Goal: Information Seeking & Learning: Learn about a topic

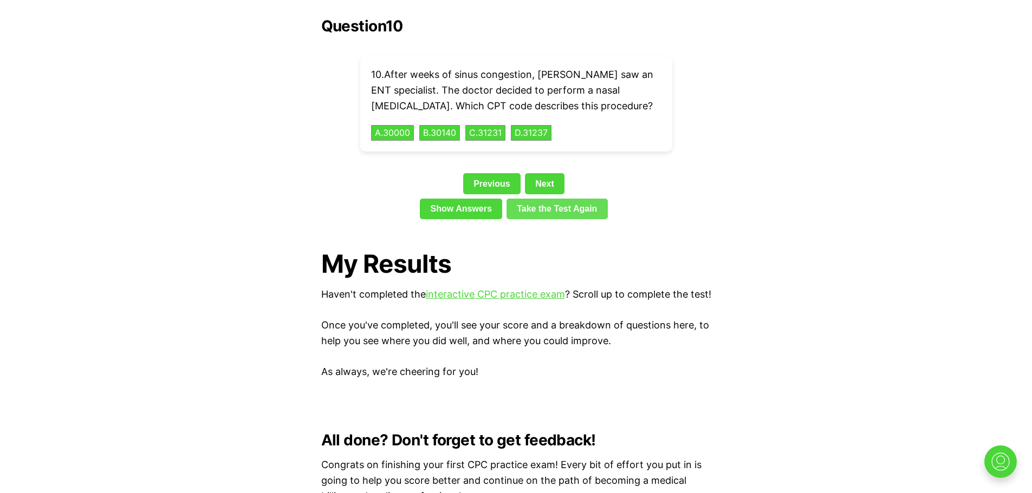
click at [554, 199] on link "Take the Test Again" at bounding box center [556, 209] width 101 height 21
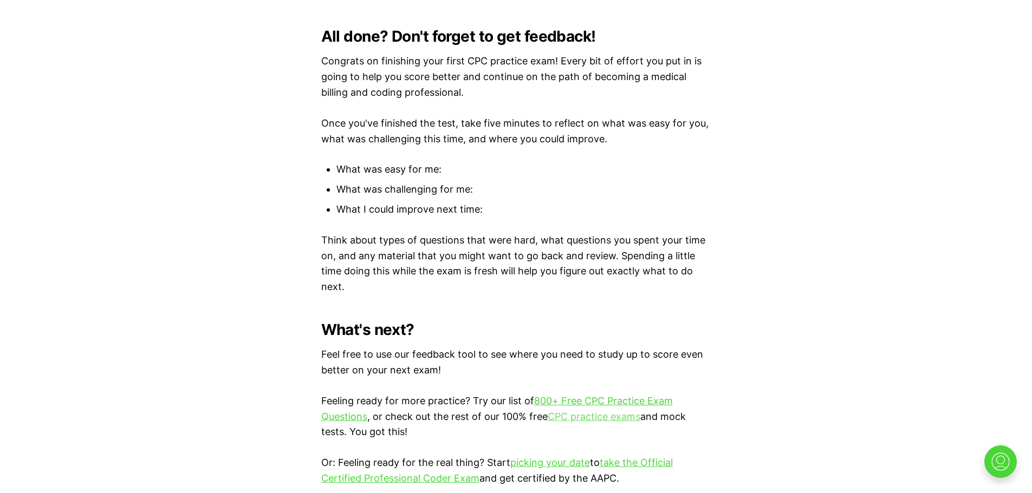
click at [588, 414] on link "CPC practice exams" at bounding box center [594, 416] width 93 height 11
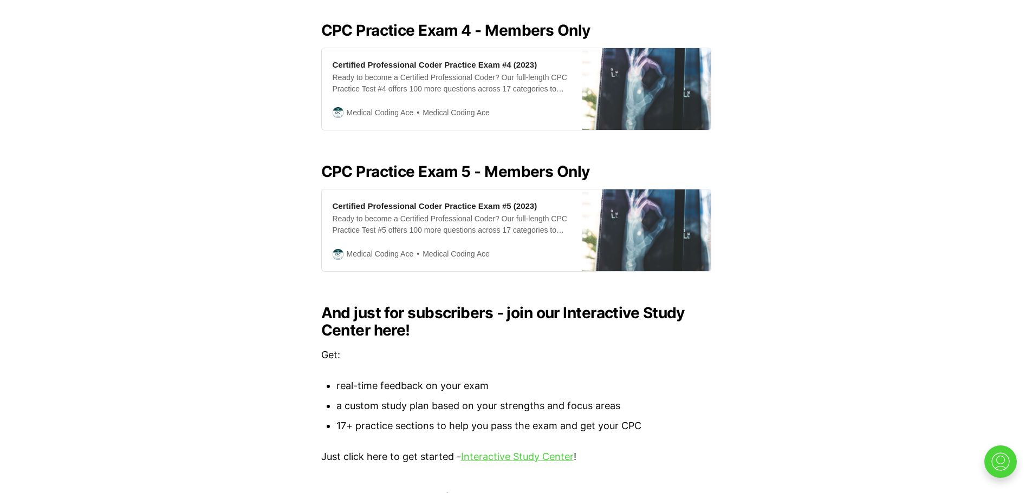
scroll to position [946, 0]
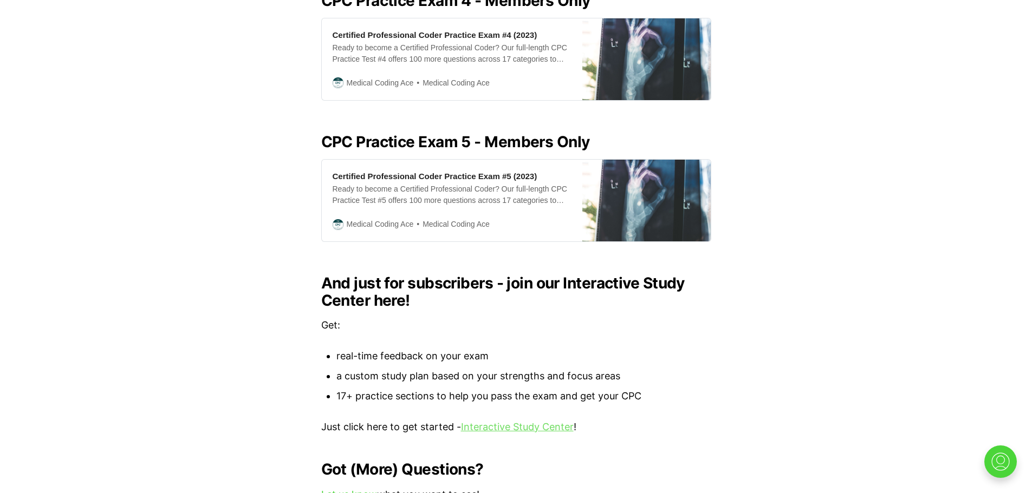
click at [508, 421] on link "Interactive Study Center" at bounding box center [517, 426] width 113 height 11
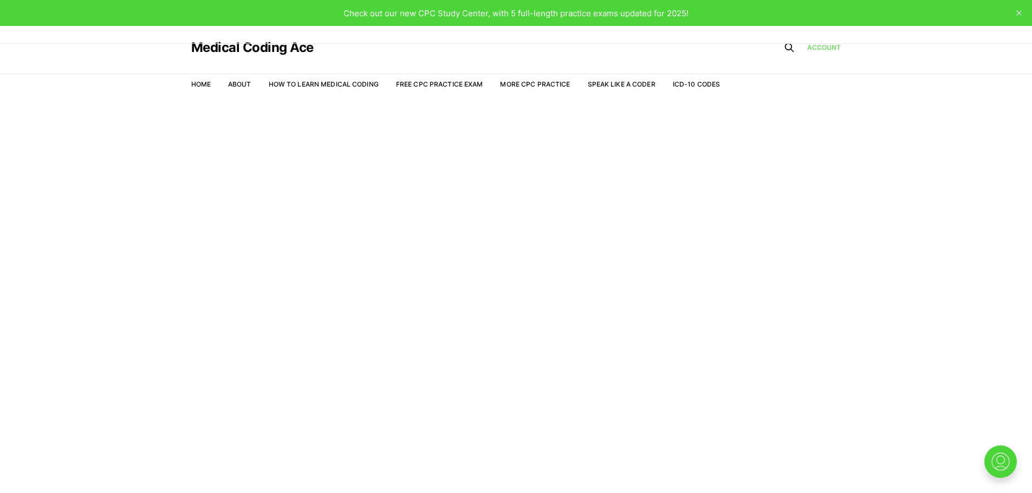
click at [823, 47] on link "Account" at bounding box center [824, 48] width 34 height 10
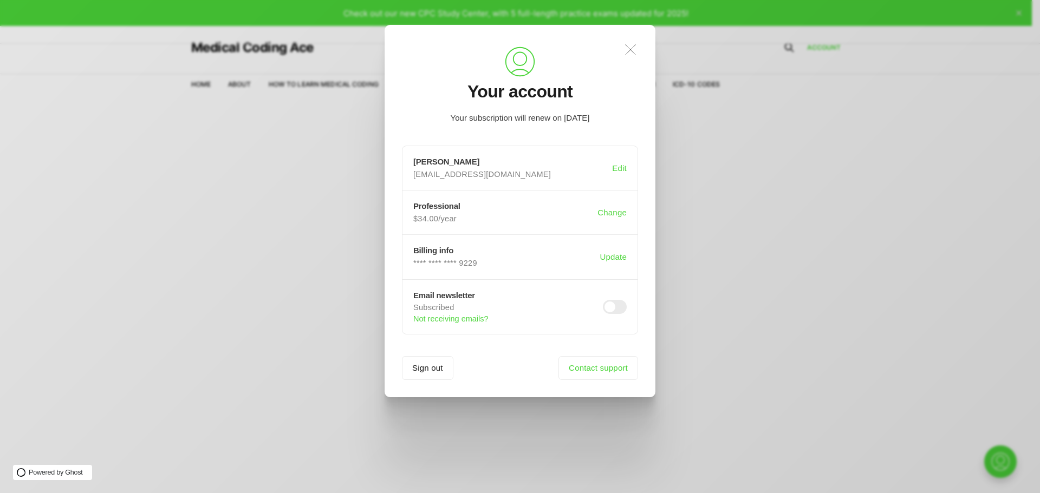
click at [632, 48] on icon at bounding box center [631, 49] width 10 height 10
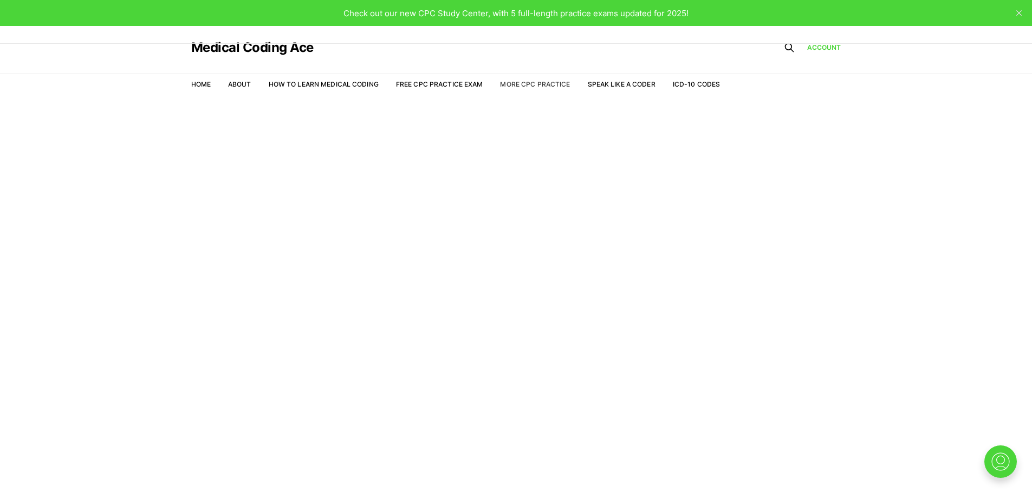
click at [542, 85] on link "More CPC Practice" at bounding box center [535, 84] width 70 height 8
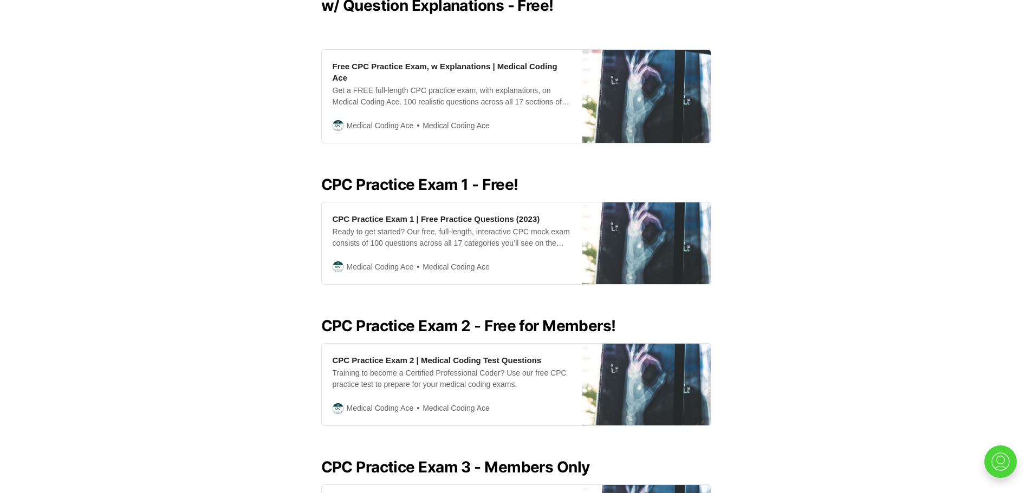
scroll to position [343, 0]
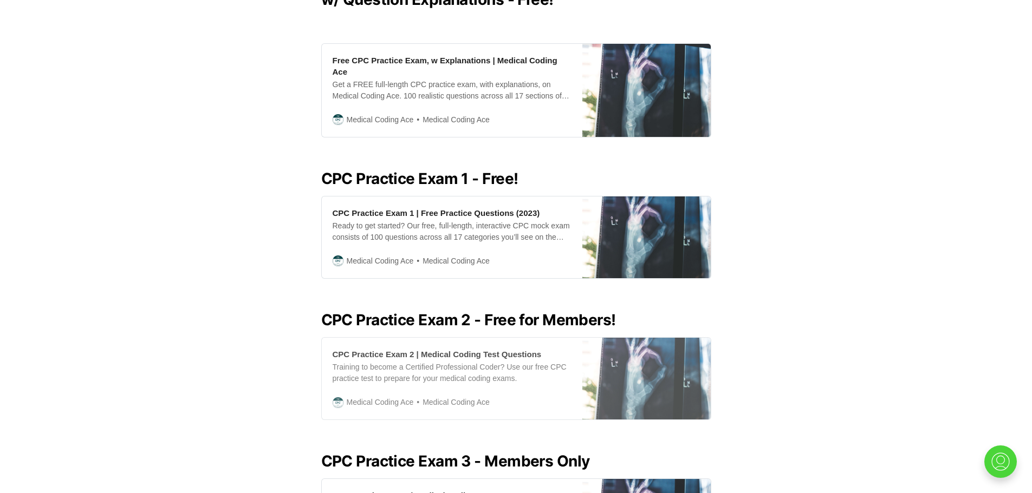
click at [661, 363] on img at bounding box center [646, 379] width 128 height 82
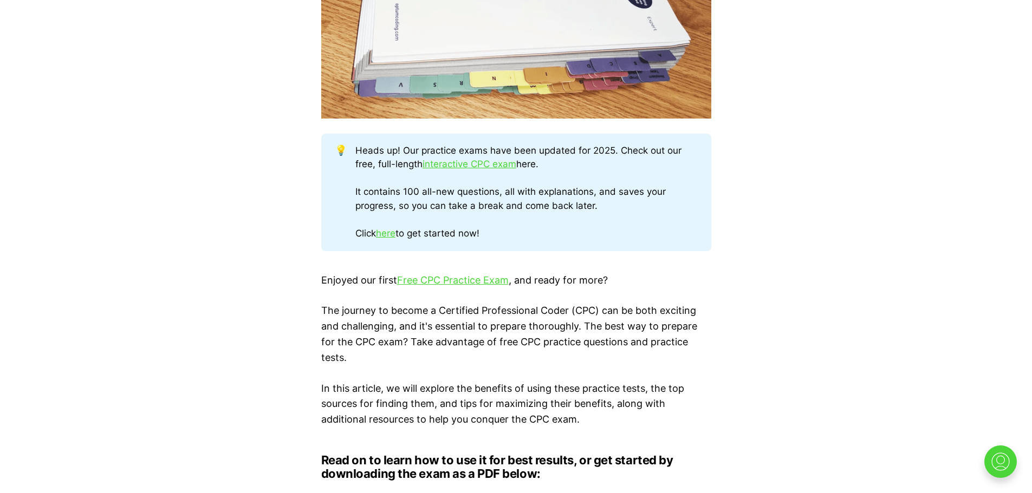
scroll to position [626, 0]
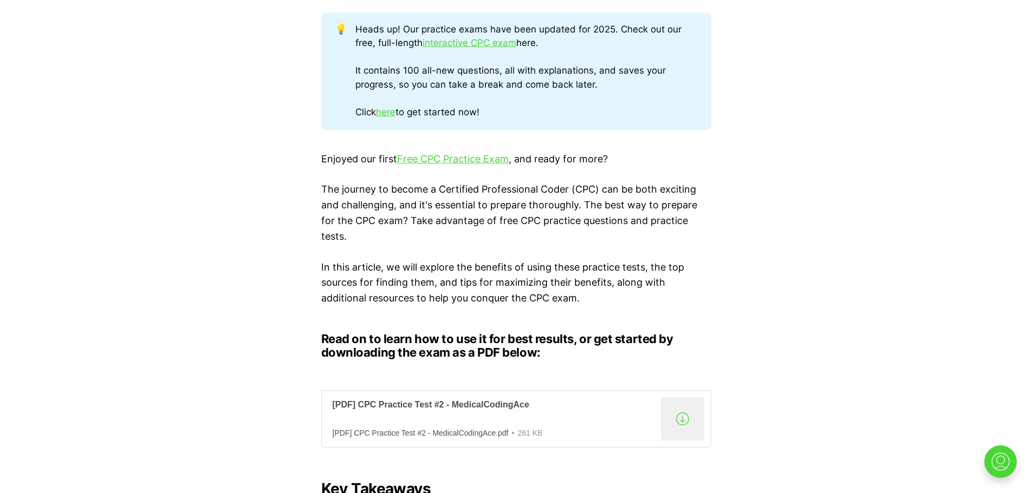
click at [468, 406] on div "[PDF] CPC Practice Test #2 - MedicalCodingAce" at bounding box center [495, 405] width 324 height 11
